Goal: Transaction & Acquisition: Purchase product/service

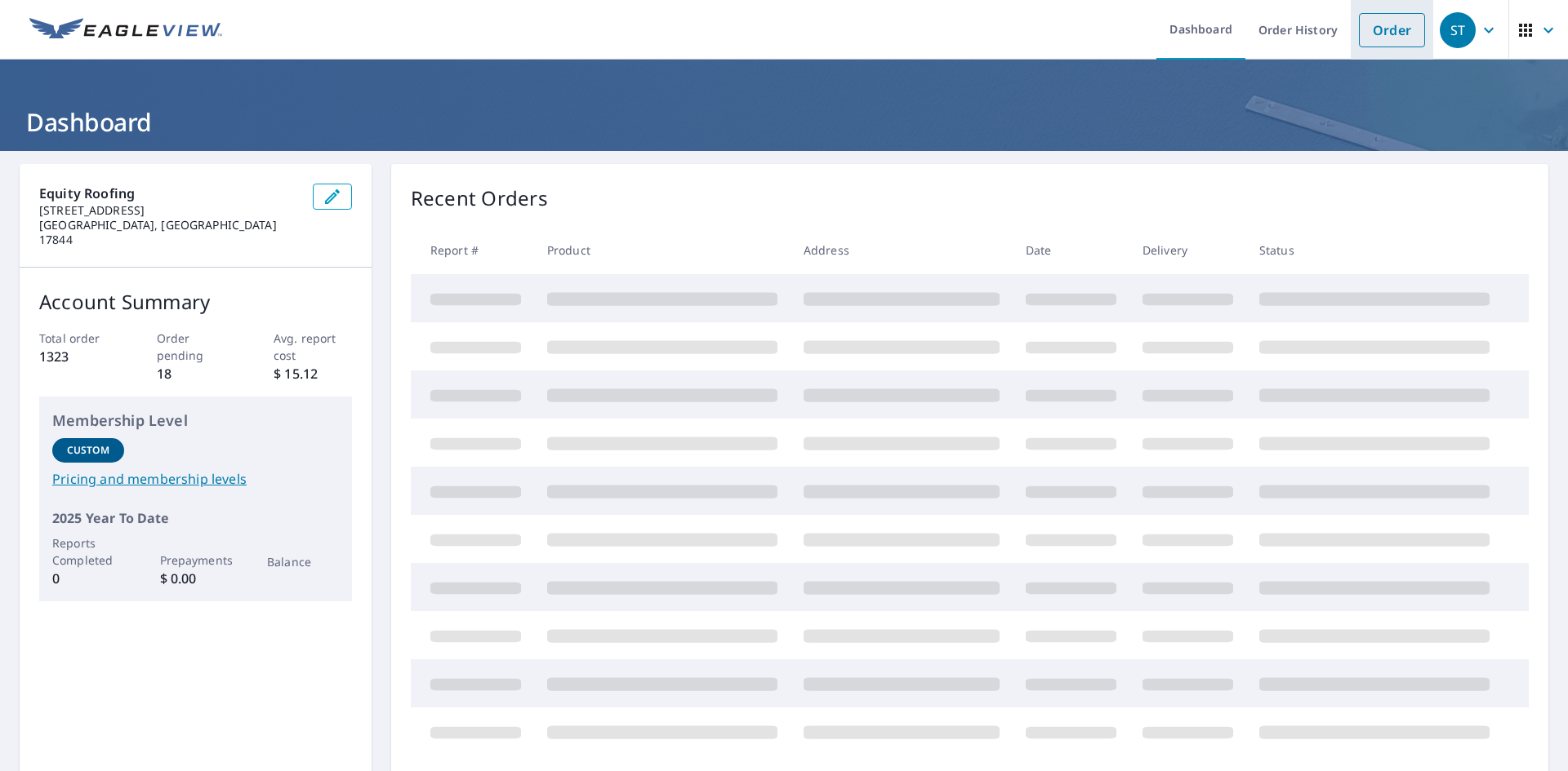
click at [1369, 29] on link "Order" at bounding box center [1391, 30] width 66 height 35
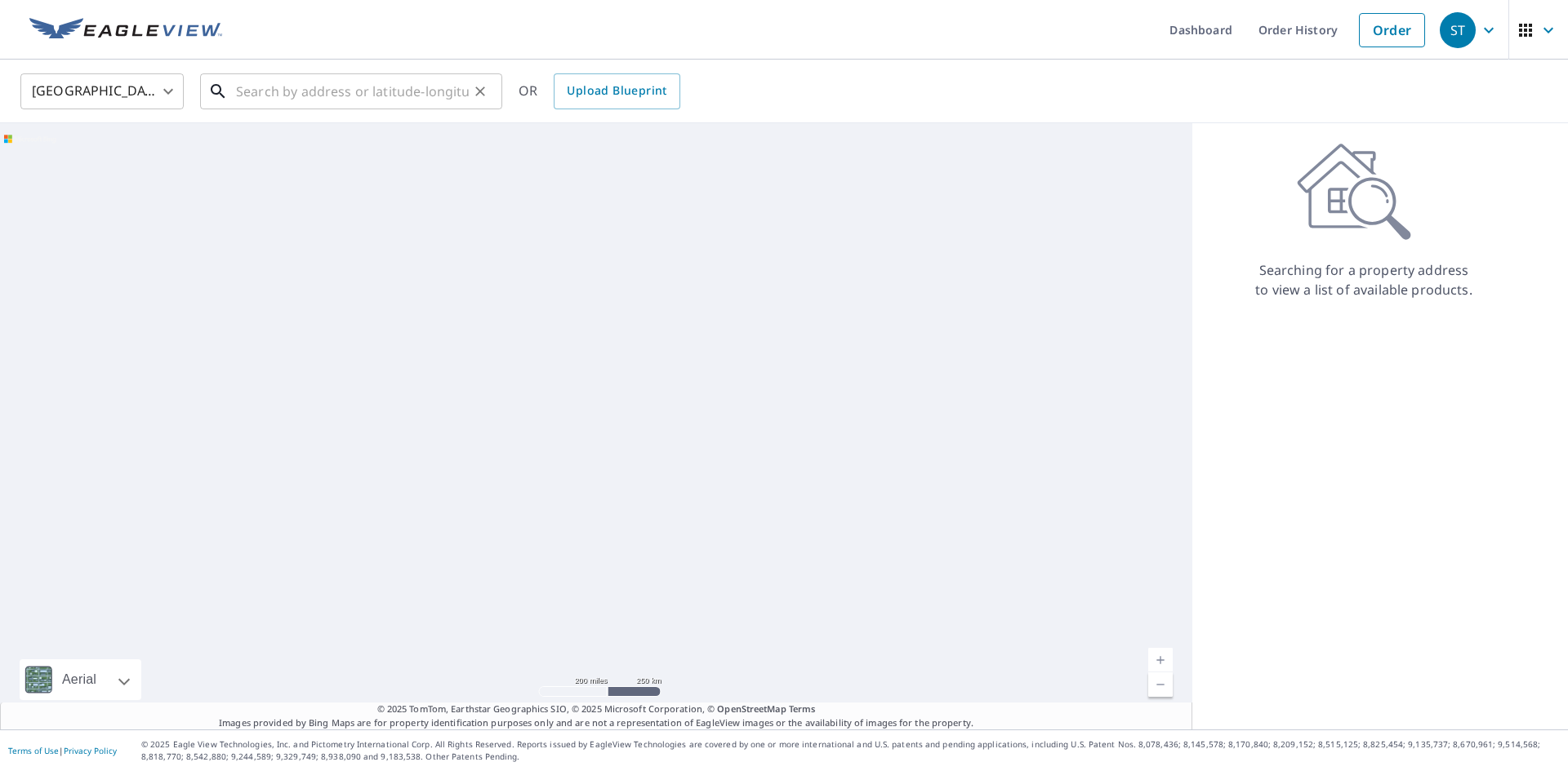
click at [426, 80] on input "text" at bounding box center [352, 91] width 232 height 46
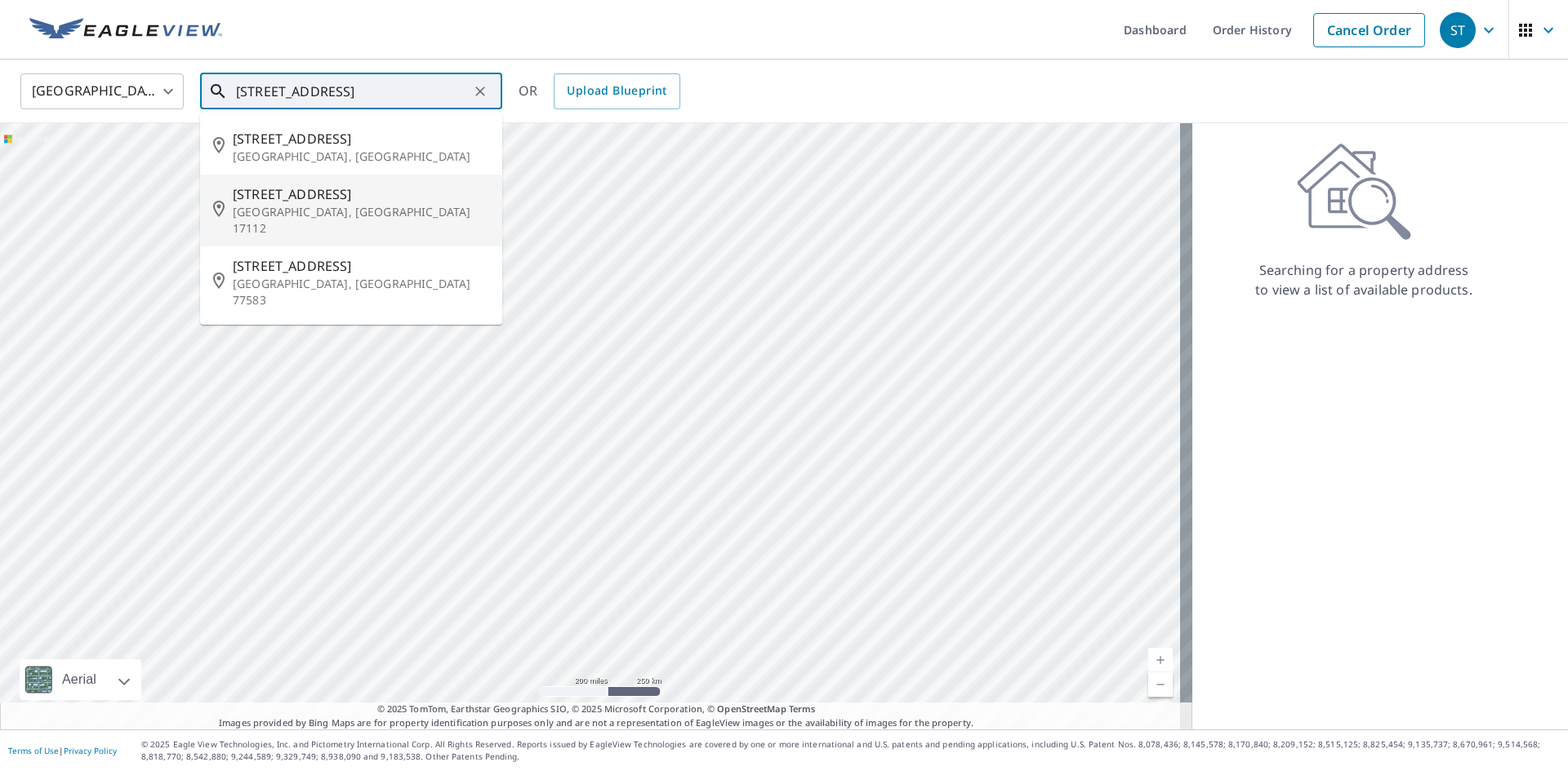
click at [334, 198] on span "[STREET_ADDRESS]" at bounding box center [361, 194] width 257 height 20
type input "[STREET_ADDRESS]"
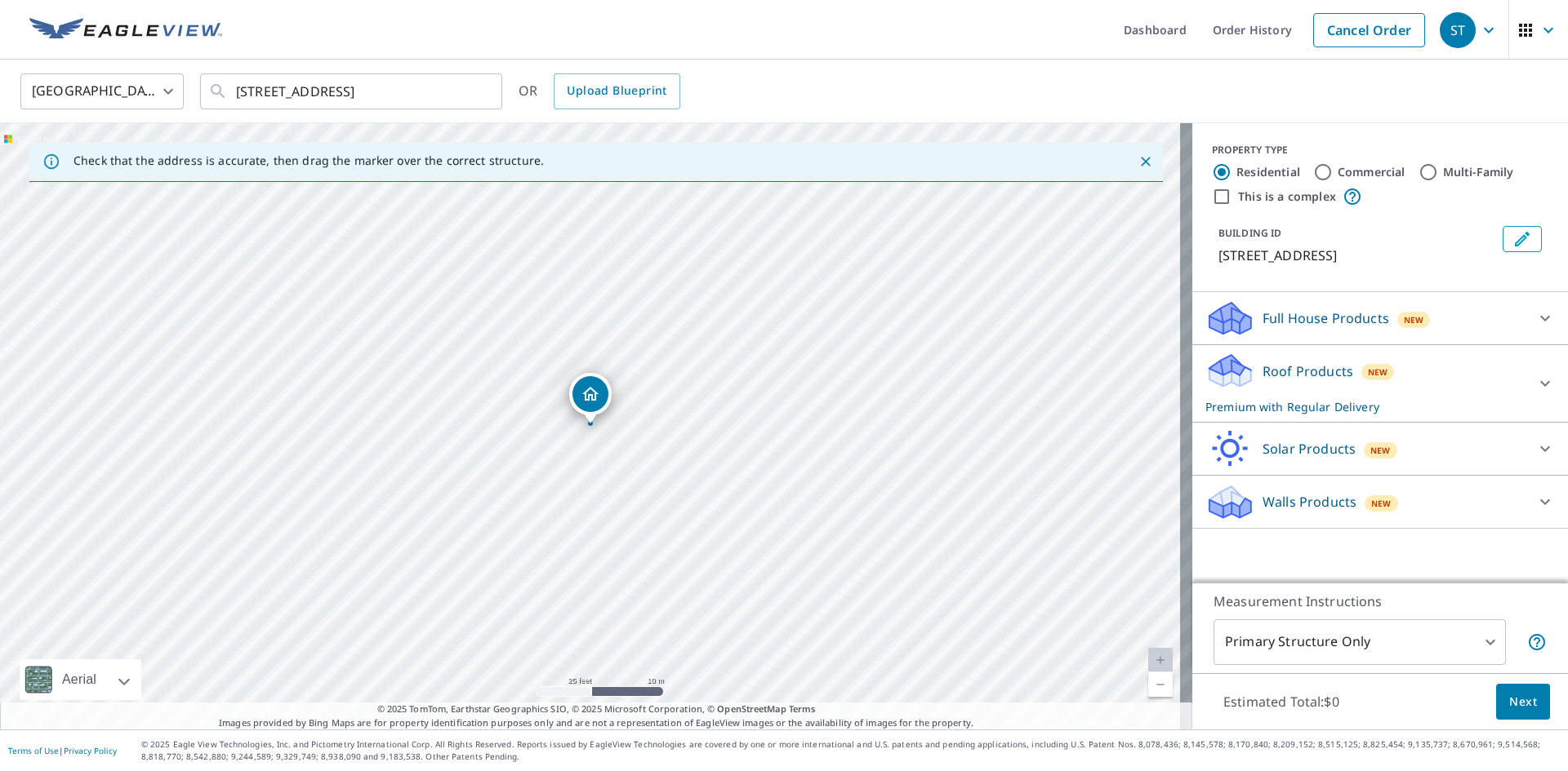
click at [1509, 705] on span "Next" at bounding box center [1523, 703] width 28 height 21
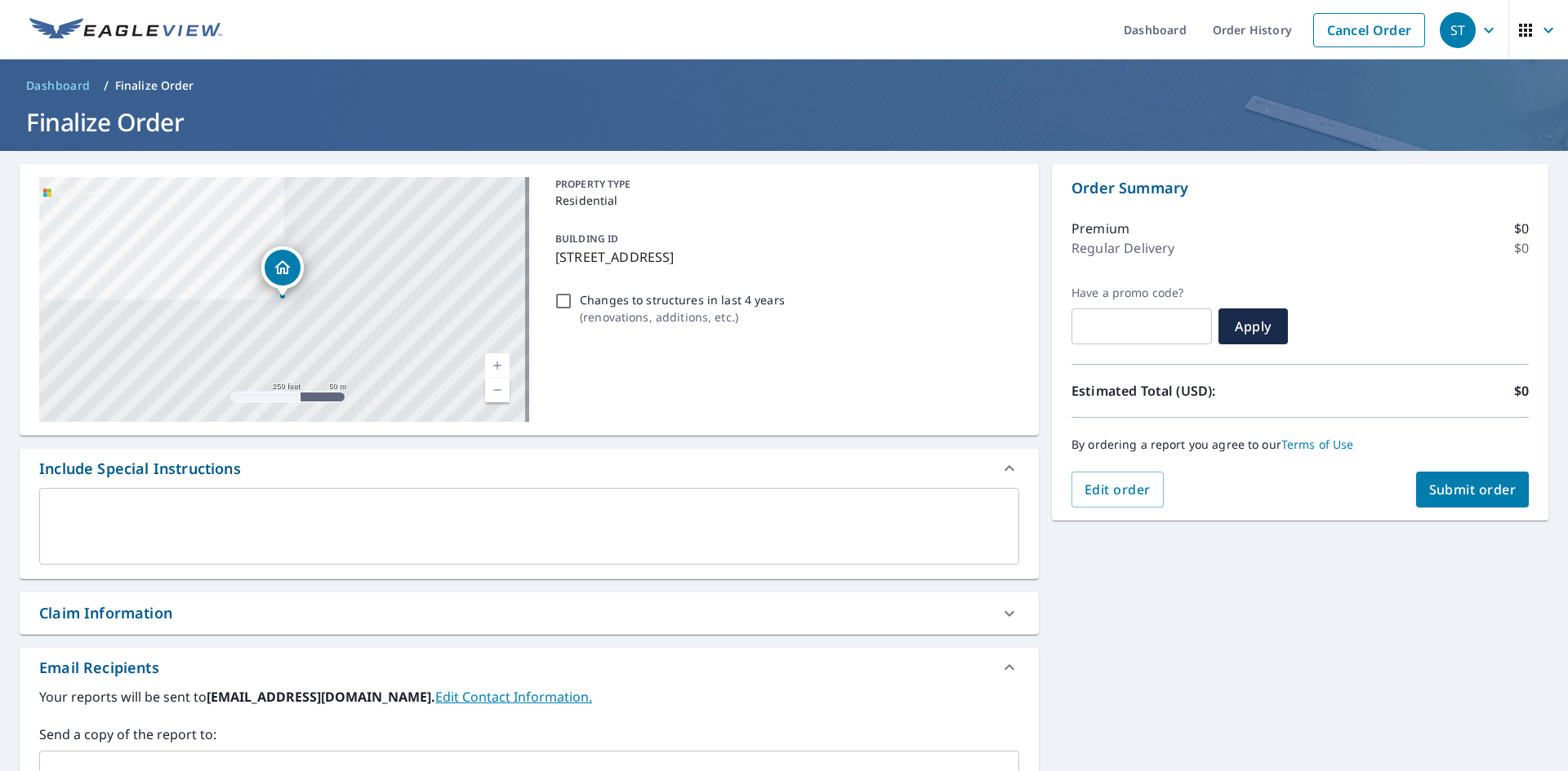
click at [1428, 490] on span "Submit order" at bounding box center [1472, 489] width 88 height 18
checkbox input "true"
